Goal: Task Accomplishment & Management: Manage account settings

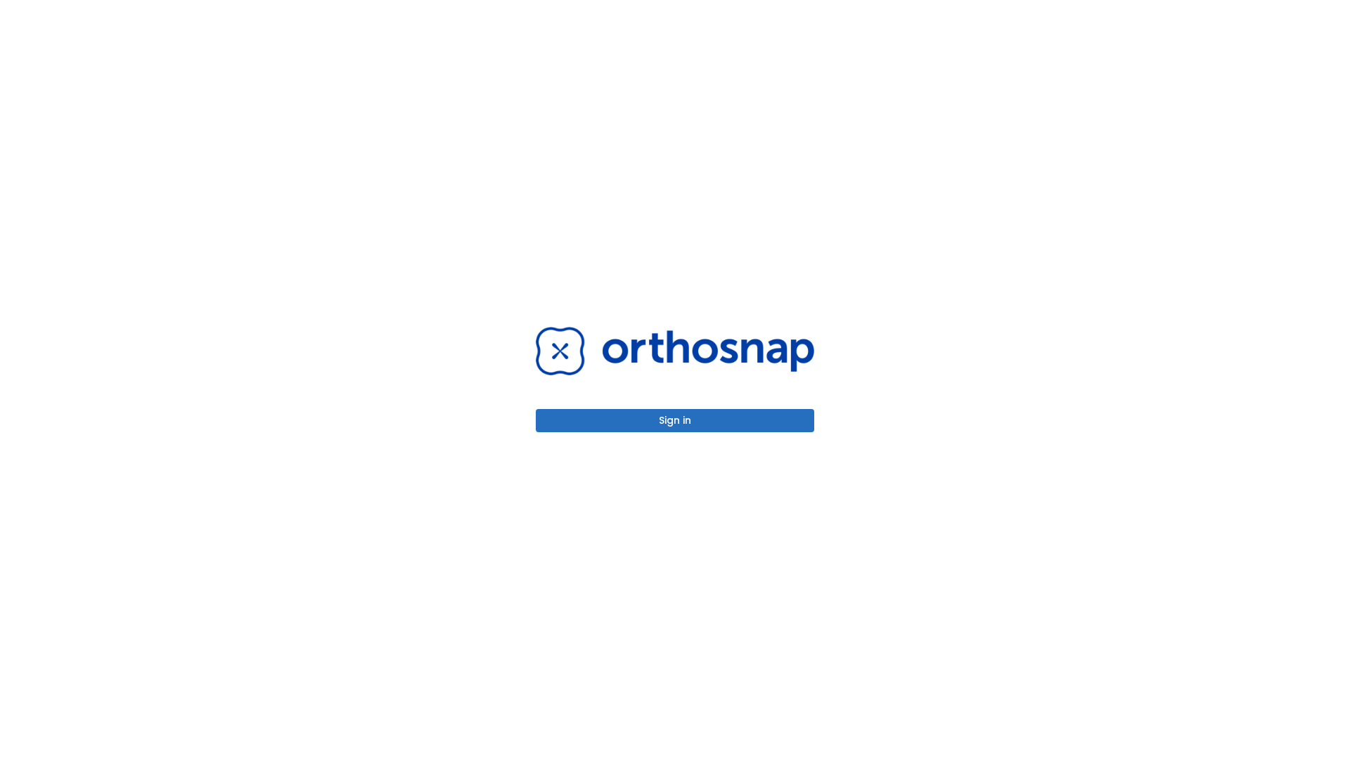
click at [675, 420] on button "Sign in" at bounding box center [675, 420] width 278 height 23
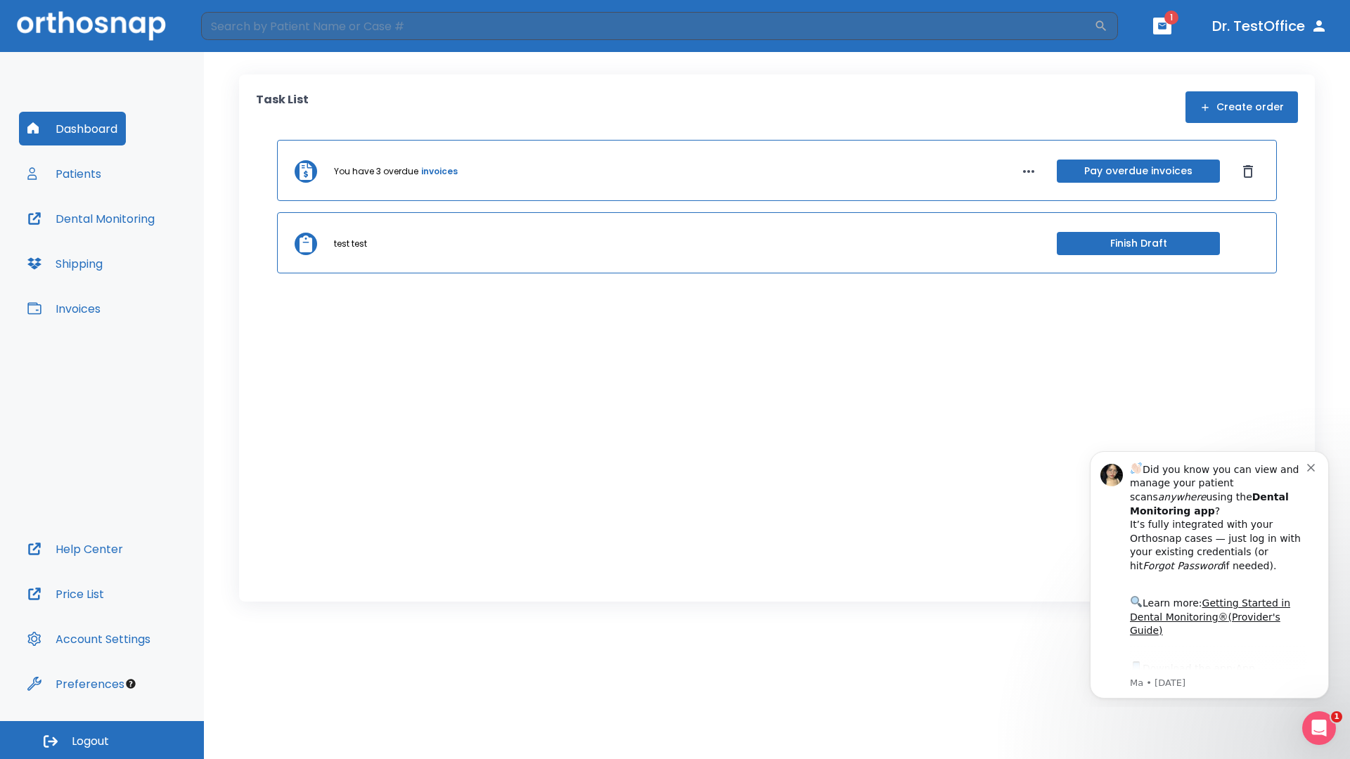
click at [102, 740] on span "Logout" at bounding box center [90, 741] width 37 height 15
